Goal: Task Accomplishment & Management: Manage account settings

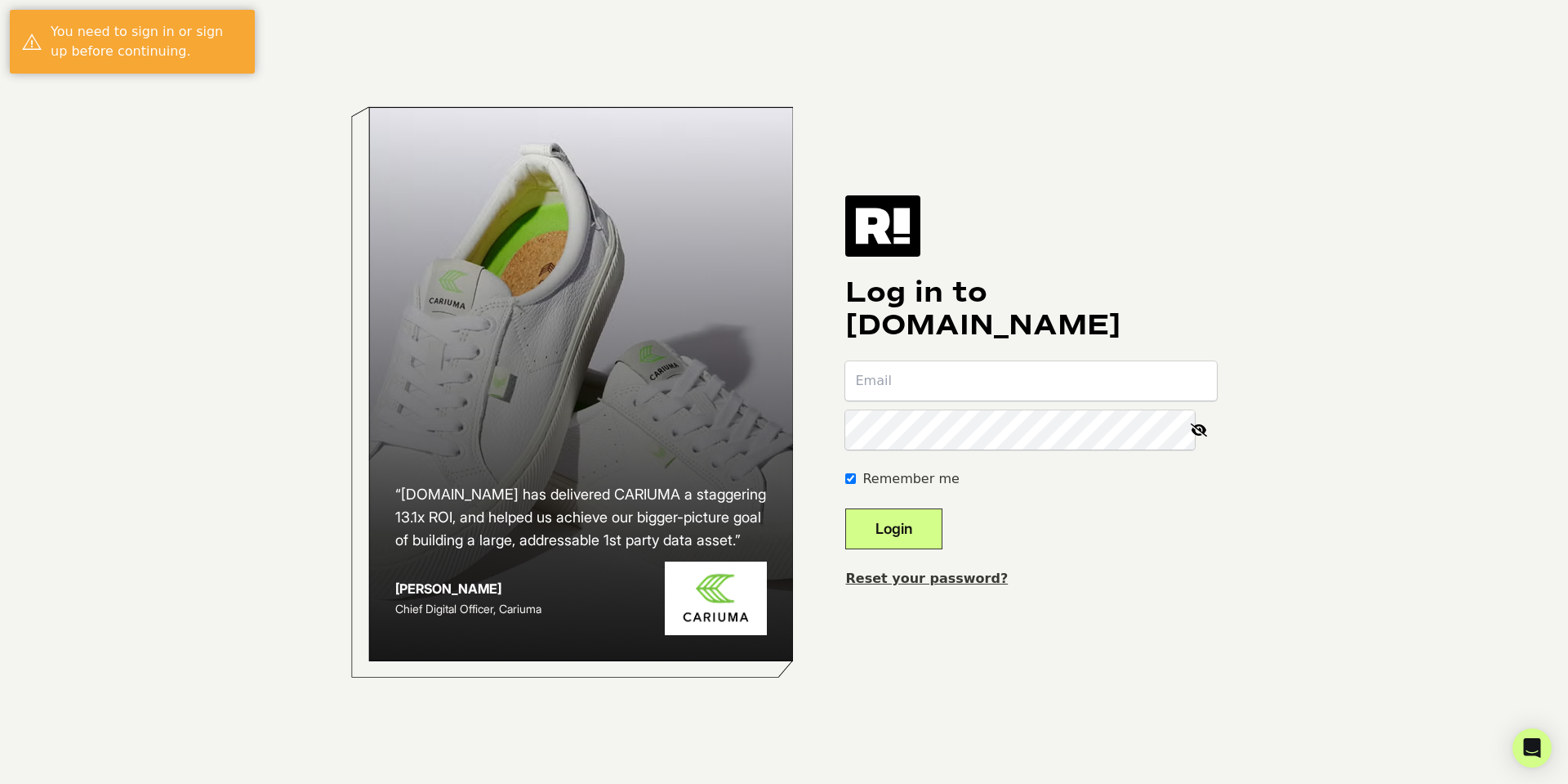
type input "[PERSON_NAME][EMAIL_ADDRESS][PERSON_NAME][DOMAIN_NAME]"
click at [905, 525] on button "Login" at bounding box center [893, 529] width 97 height 41
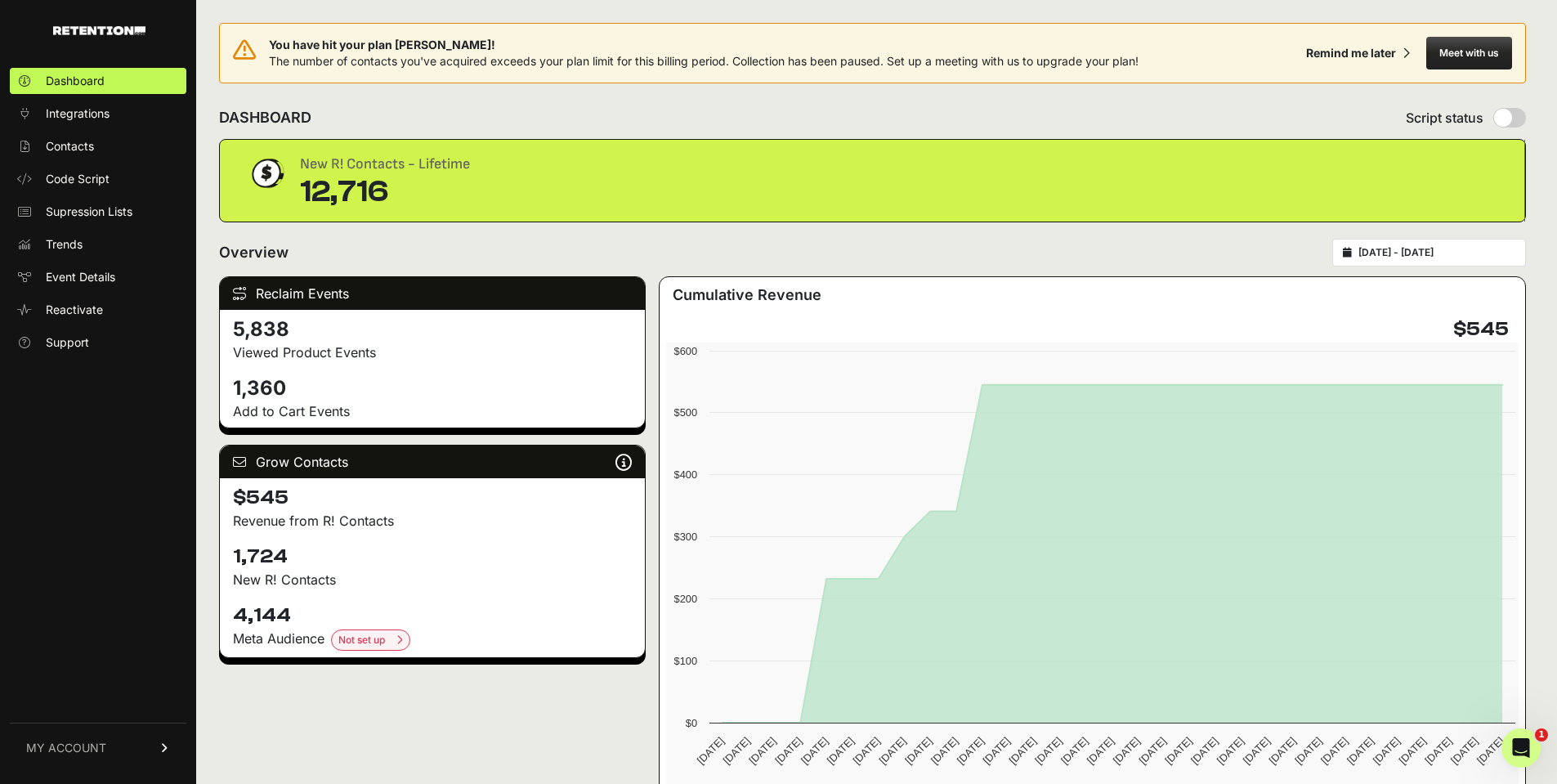
click at [1453, 251] on input "[DATE] - [DATE]" at bounding box center [1436, 252] width 157 height 13
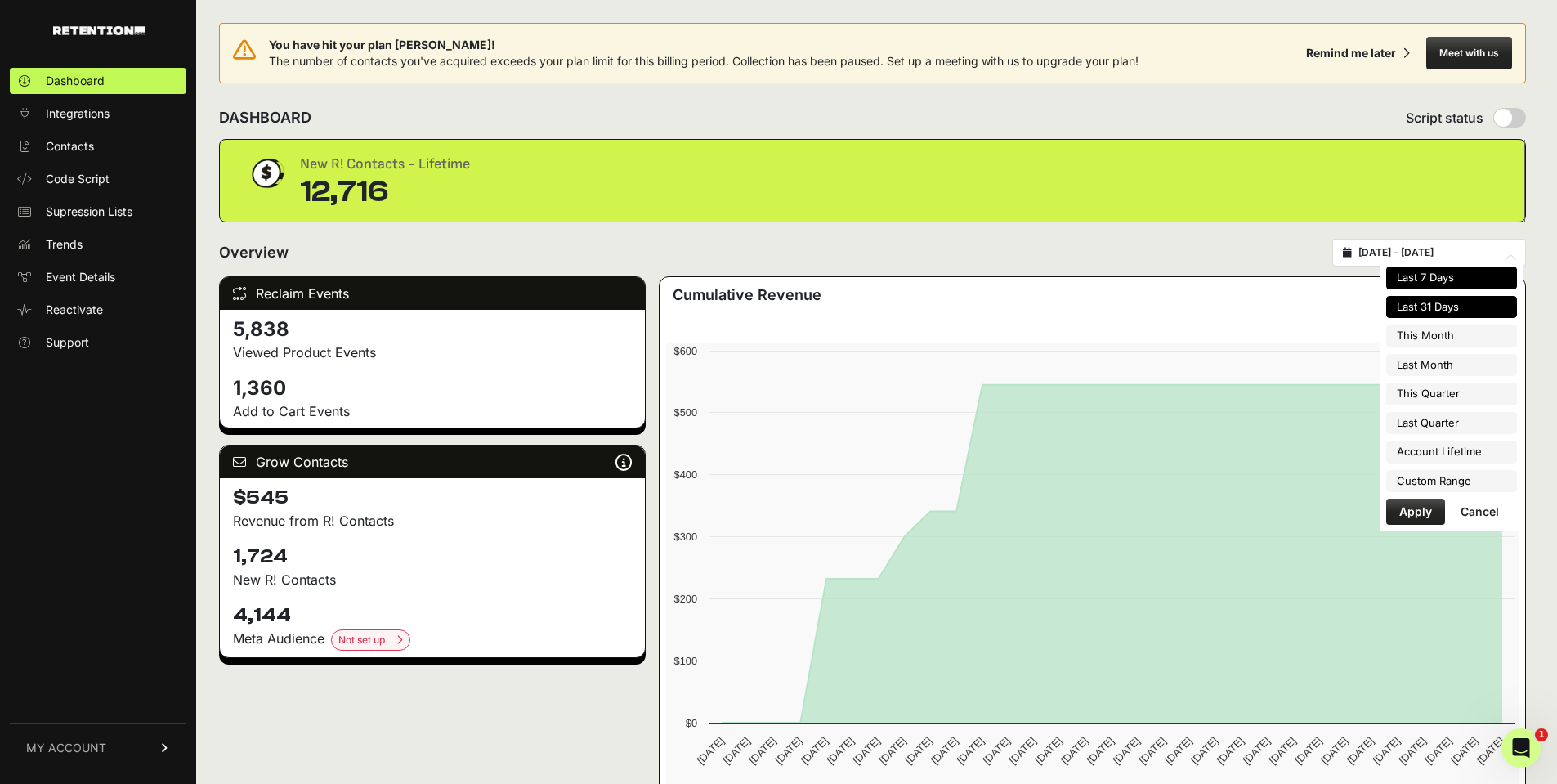
click at [1456, 281] on li "Last 7 Days" at bounding box center [1452, 278] width 131 height 23
type input "[DATE] - [DATE]"
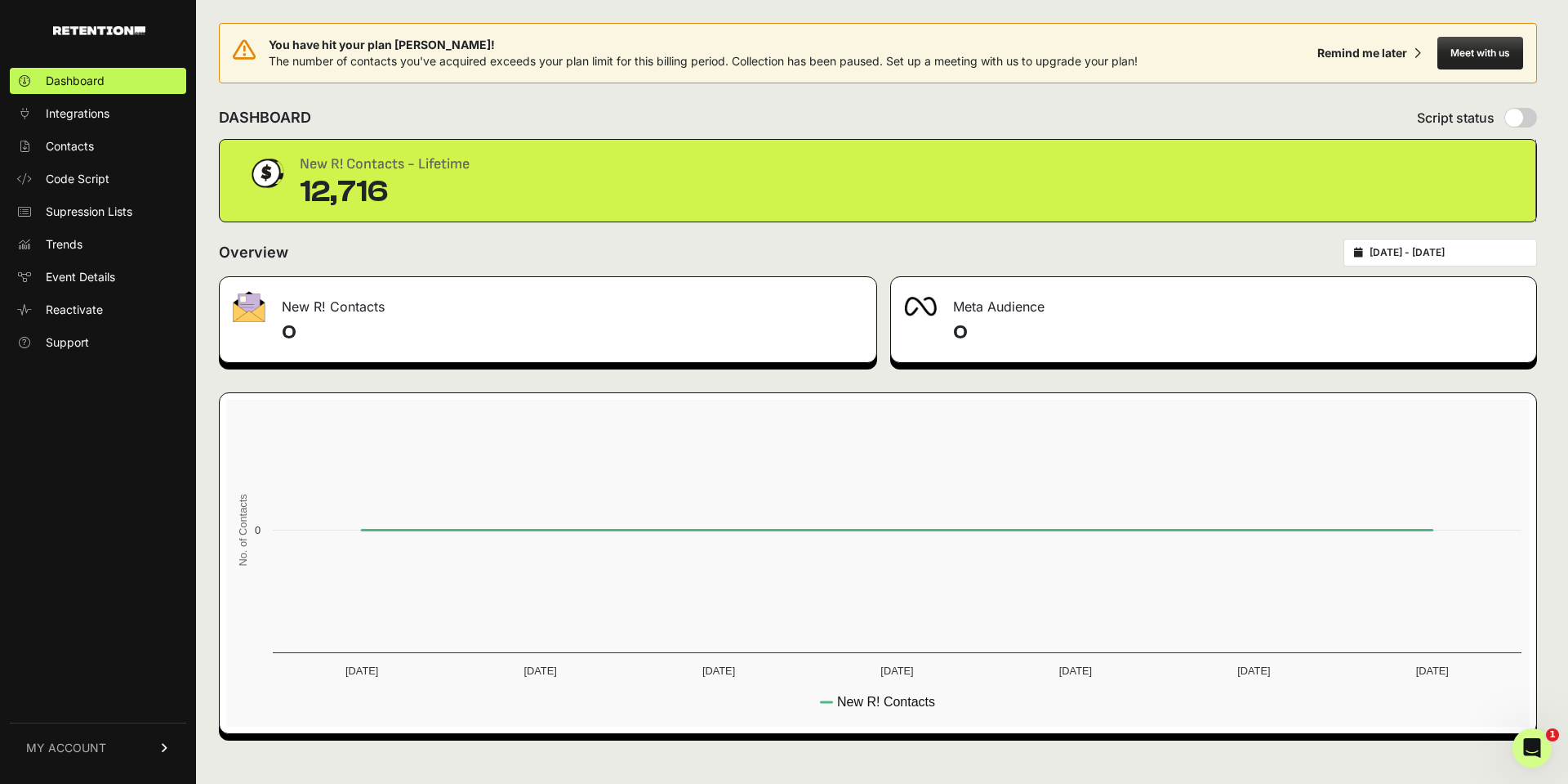
click at [1476, 248] on input "[DATE] - [DATE]" at bounding box center [1447, 252] width 157 height 13
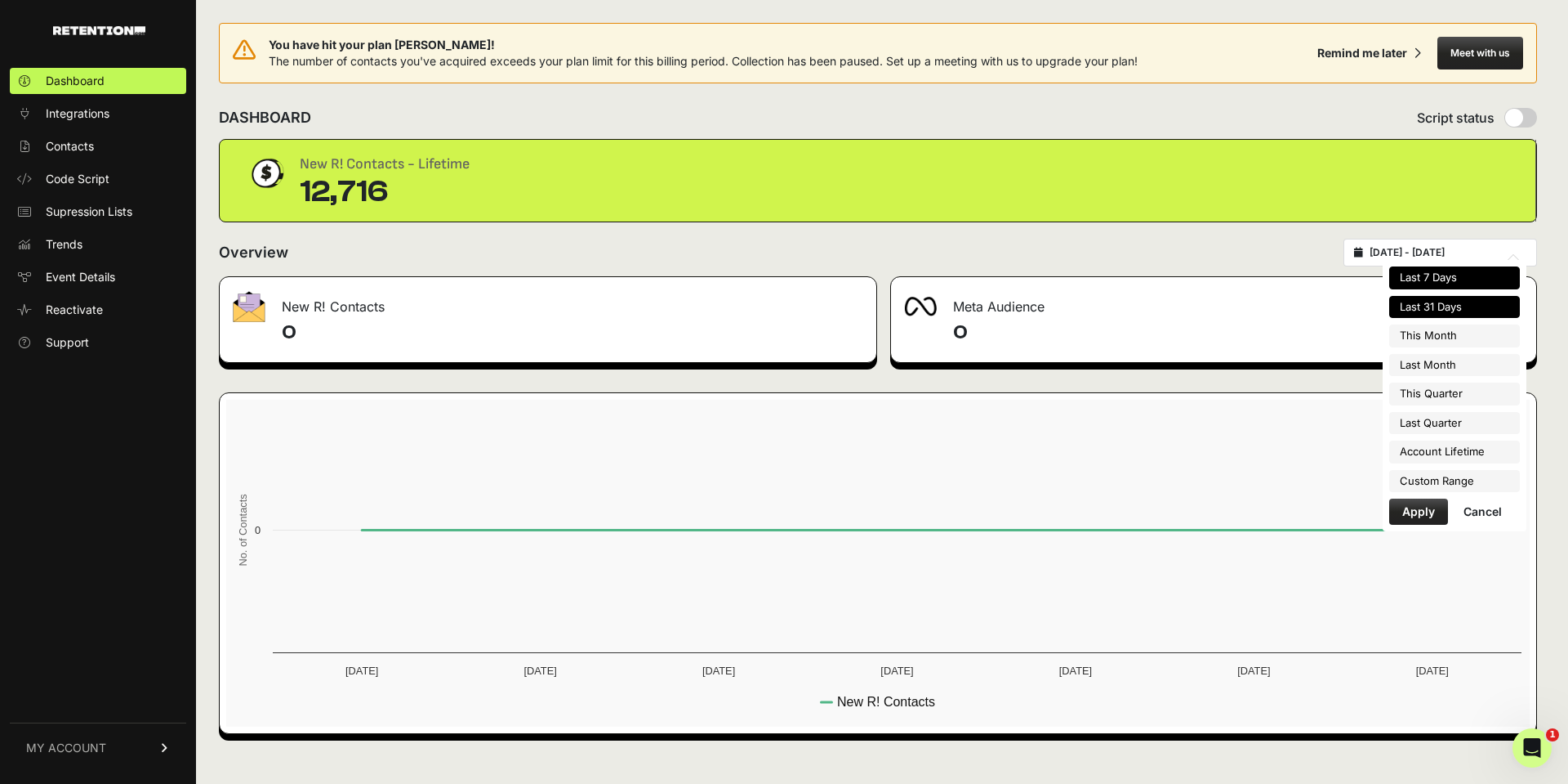
click at [1462, 314] on li "Last 31 Days" at bounding box center [1454, 307] width 131 height 23
type input "[DATE] - [DATE]"
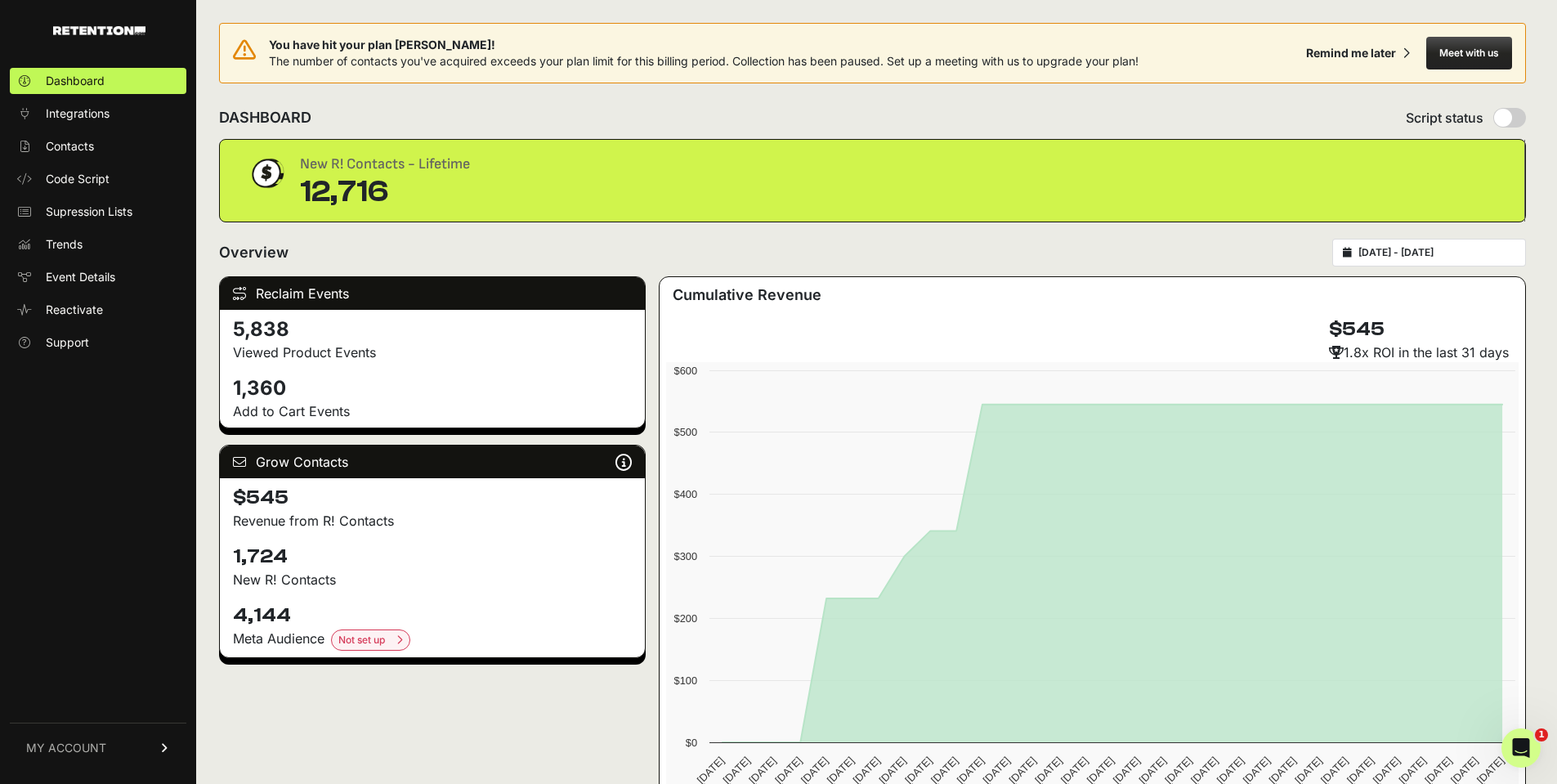
click at [90, 742] on span "MY ACCOUNT" at bounding box center [66, 747] width 80 height 16
click at [96, 727] on span "Subscription" at bounding box center [79, 726] width 67 height 16
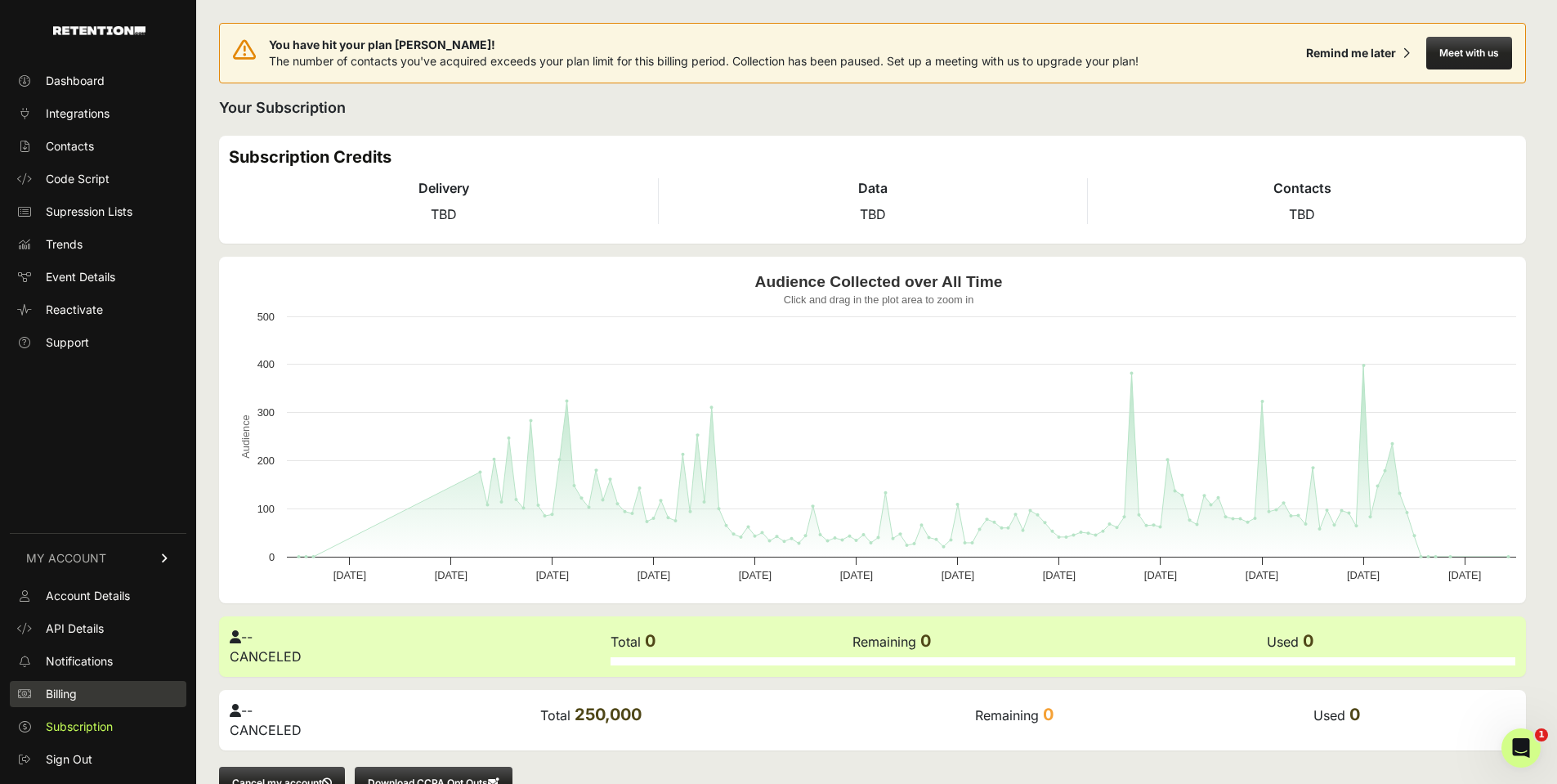
click at [69, 686] on span "Billing" at bounding box center [61, 693] width 31 height 16
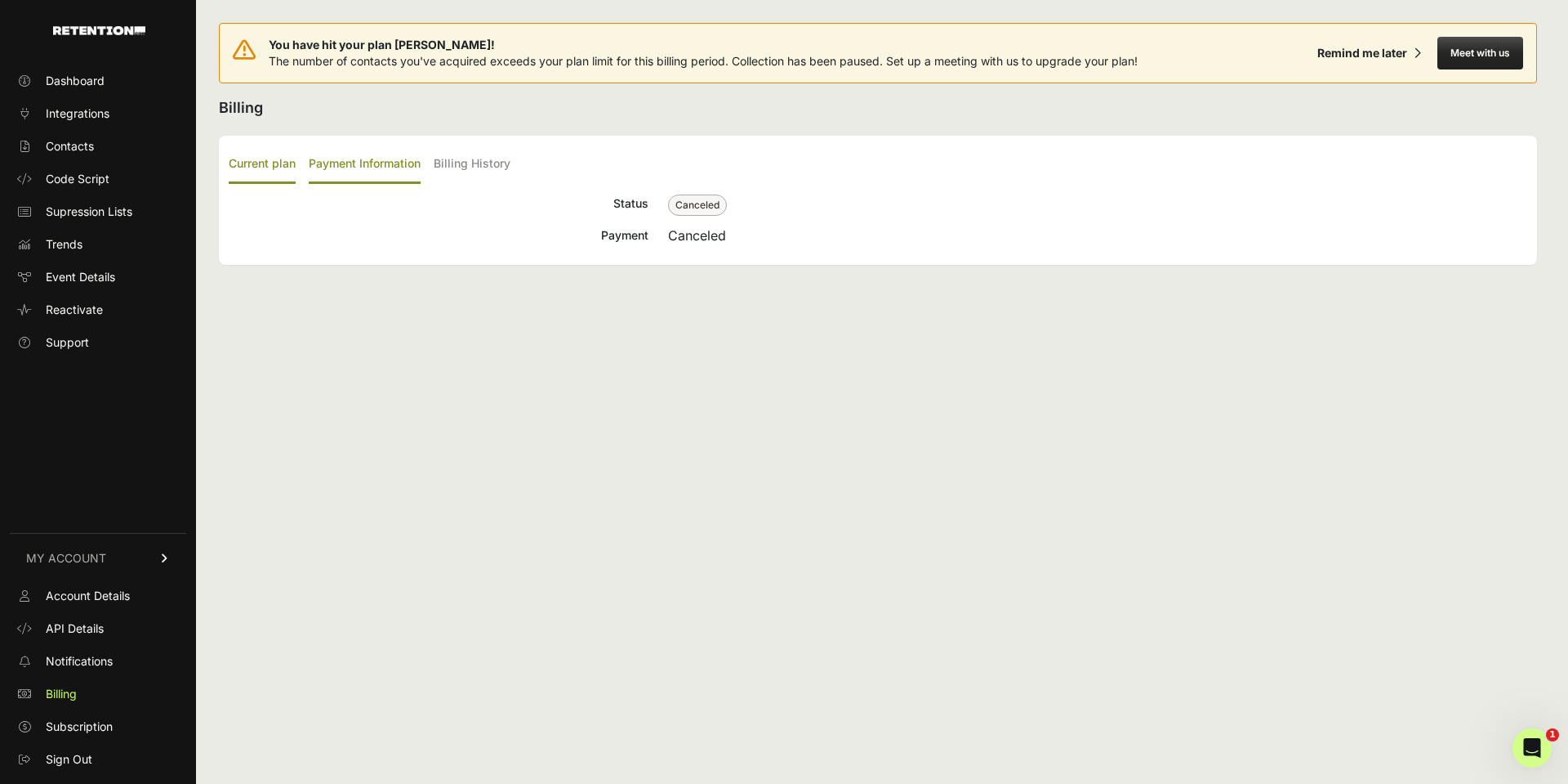
click at [349, 170] on label "Payment Information" at bounding box center [365, 165] width 112 height 39
click at [0, 0] on input "Payment Information" at bounding box center [0, 0] width 0 height 0
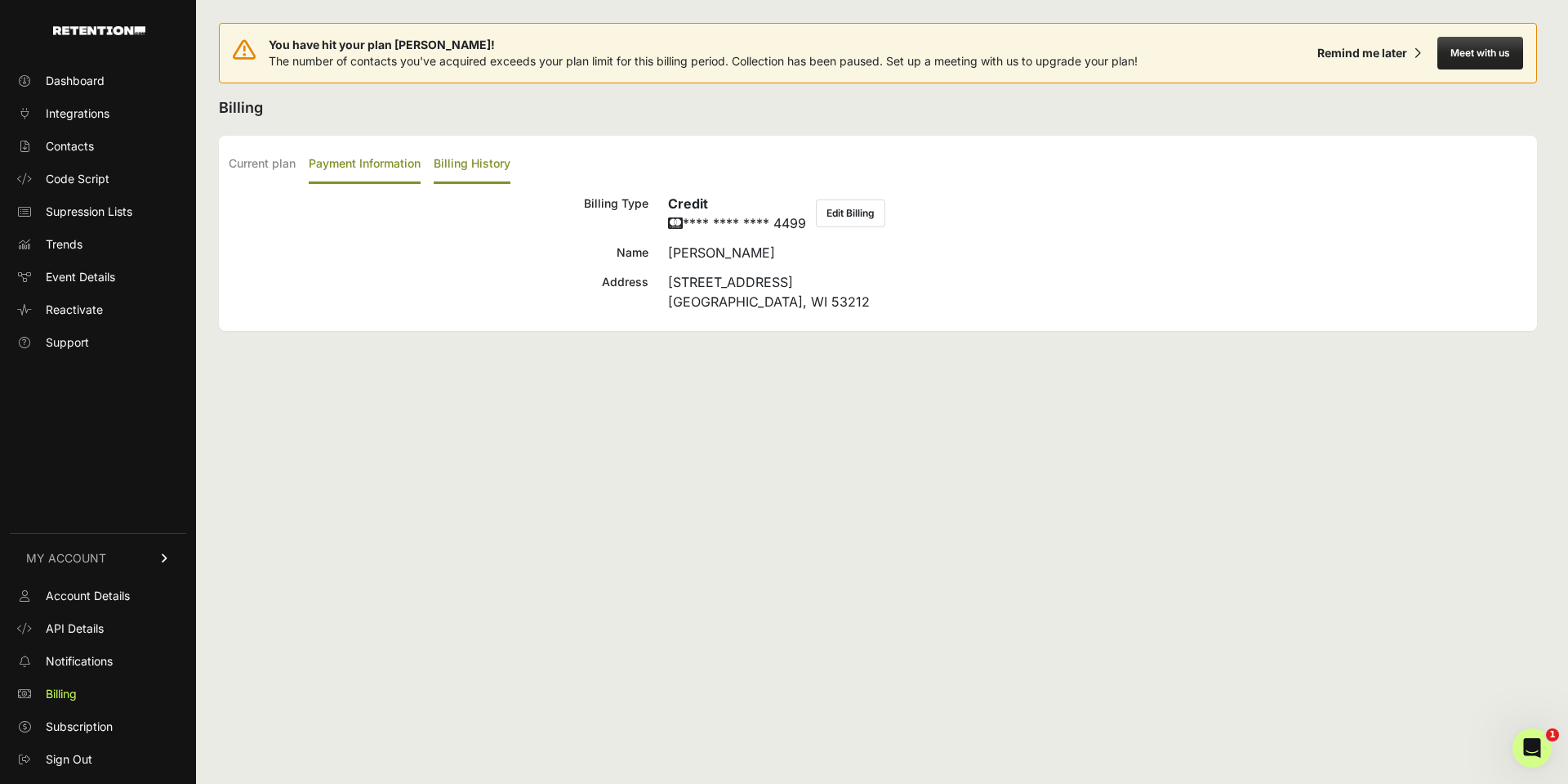
click at [491, 157] on label "Billing History" at bounding box center [472, 165] width 77 height 39
click at [0, 0] on input "Billing History" at bounding box center [0, 0] width 0 height 0
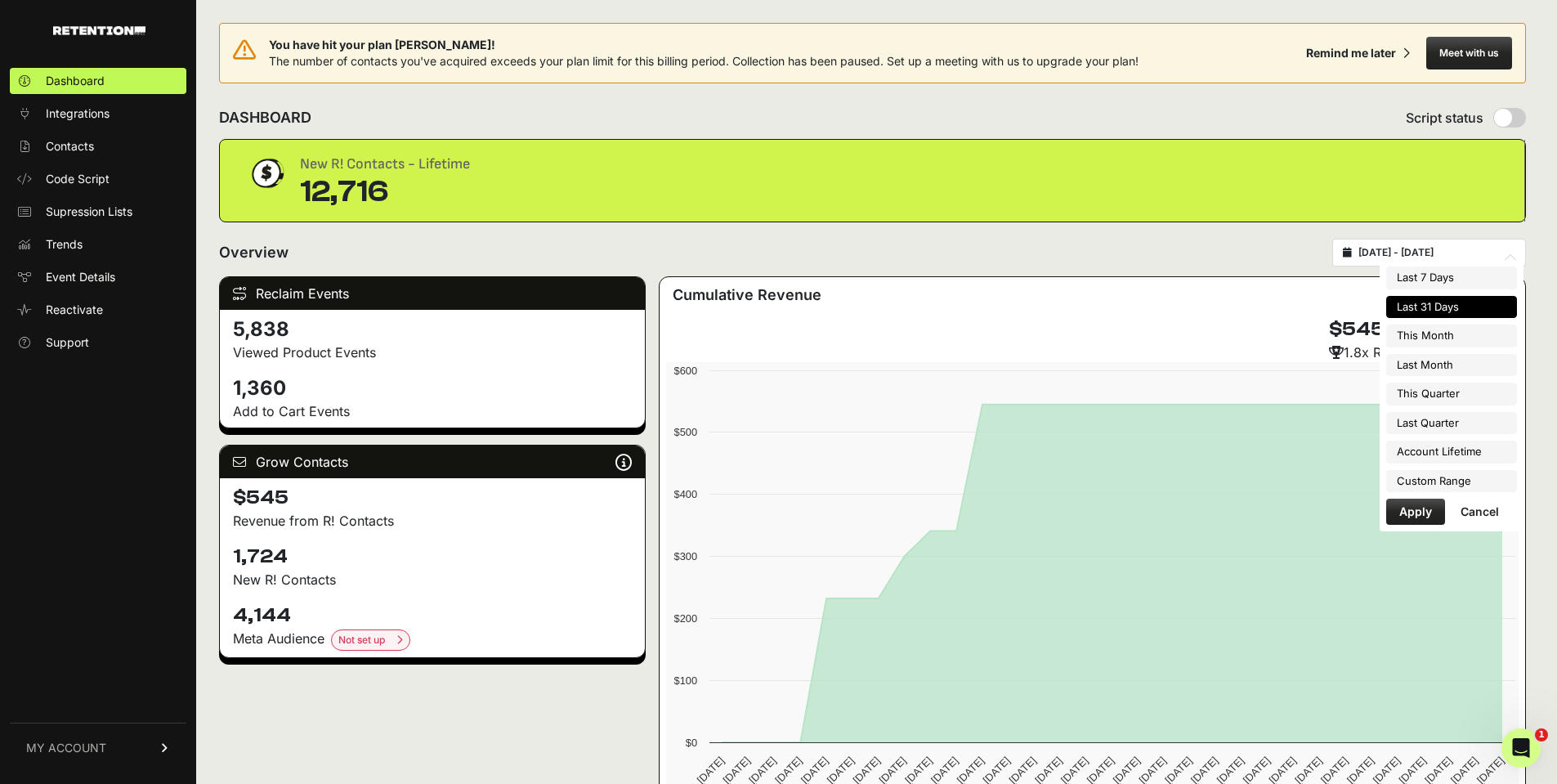
click at [1440, 249] on input "2025-07-23 - 2025-08-22" at bounding box center [1436, 252] width 157 height 13
click at [1468, 452] on li "Account Lifetime" at bounding box center [1452, 452] width 131 height 23
type input "[DATE] - [DATE]"
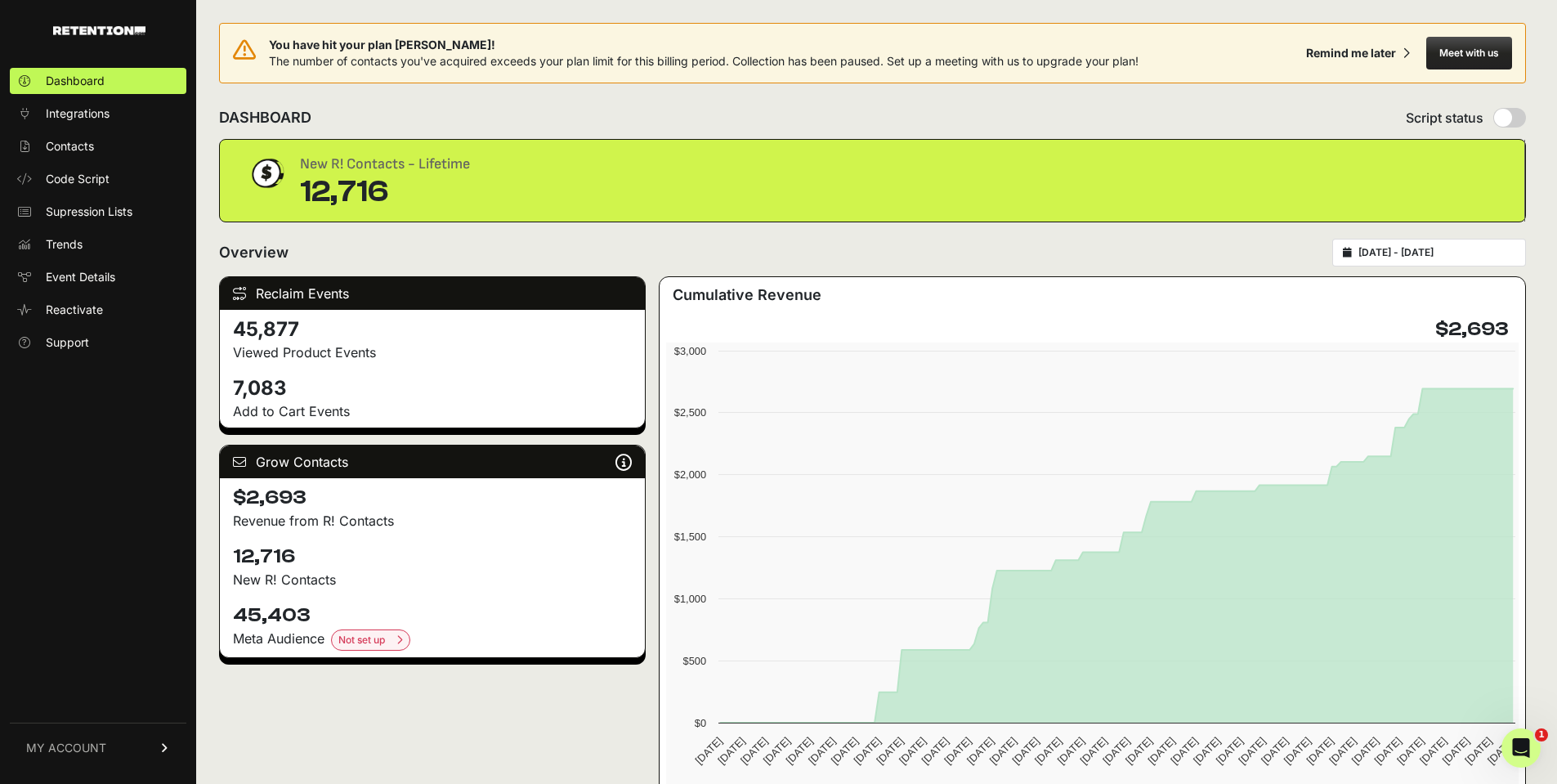
drag, startPoint x: 1523, startPoint y: 329, endPoint x: 1420, endPoint y: 328, distance: 103.0
click at [1420, 328] on div "$2,693" at bounding box center [1092, 329] width 853 height 27
copy h4 "$2,693"
